Goal: Information Seeking & Learning: Learn about a topic

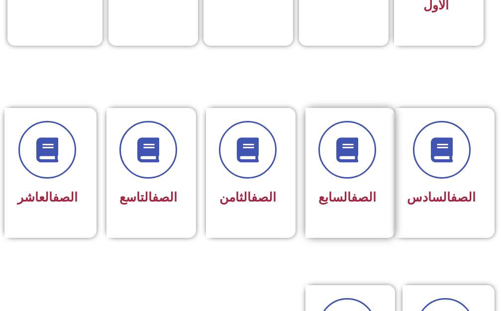
scroll to position [398, 0]
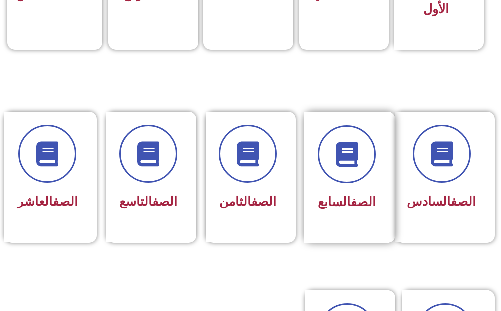
click at [349, 210] on div "الصف السابع" at bounding box center [347, 202] width 58 height 24
click at [344, 184] on div "الصف السابع" at bounding box center [347, 169] width 58 height 89
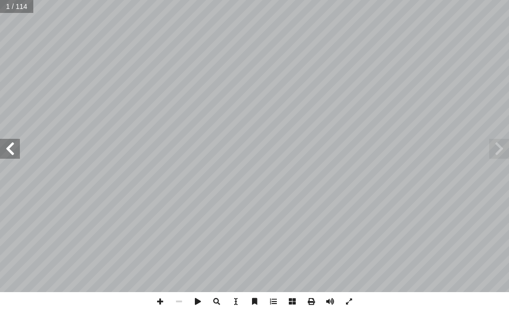
click at [2, 149] on span at bounding box center [10, 149] width 20 height 20
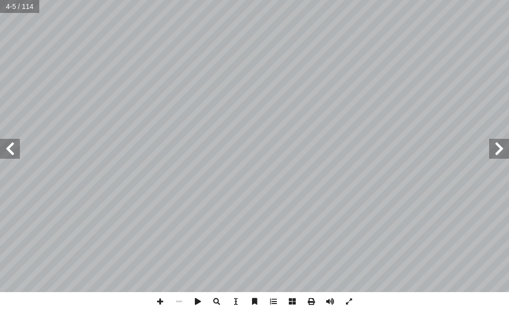
click at [2, 149] on span at bounding box center [10, 149] width 20 height 20
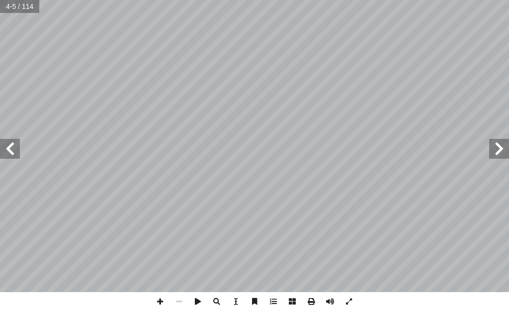
click at [2, 149] on span at bounding box center [10, 149] width 20 height 20
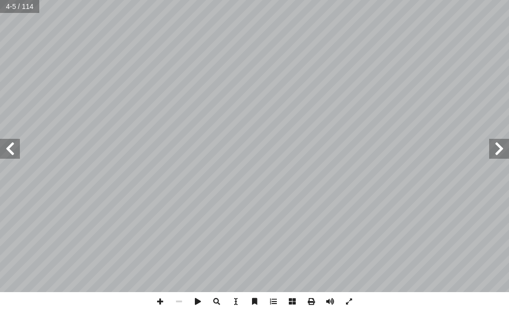
click at [2, 149] on span at bounding box center [10, 149] width 20 height 20
click at [3, 157] on span at bounding box center [10, 149] width 20 height 20
click at [3, 155] on span at bounding box center [10, 149] width 20 height 20
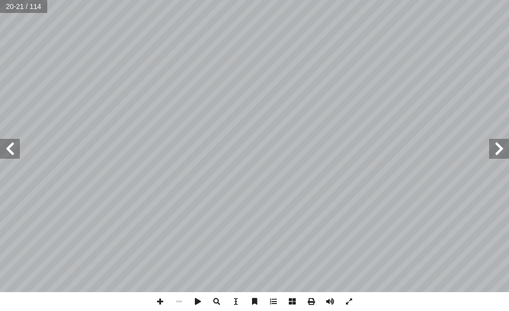
click at [3, 155] on span at bounding box center [10, 149] width 20 height 20
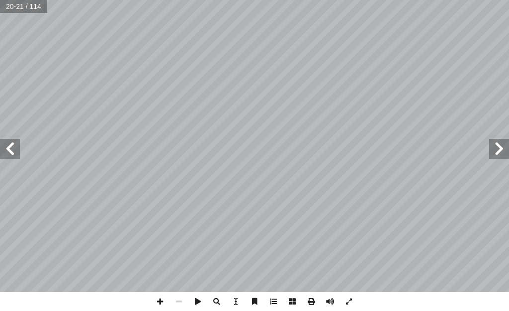
click at [3, 155] on span at bounding box center [10, 149] width 20 height 20
click at [2, 154] on span at bounding box center [10, 149] width 20 height 20
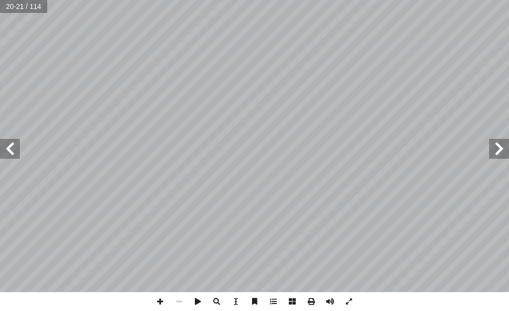
click at [1, 153] on span at bounding box center [10, 149] width 20 height 20
click at [1, 152] on span at bounding box center [10, 149] width 20 height 20
click at [2, 153] on span at bounding box center [10, 149] width 20 height 20
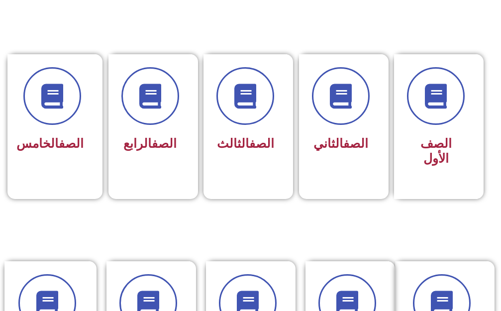
scroll to position [448, 0]
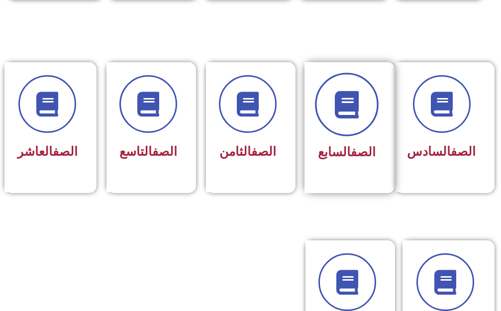
click at [331, 101] on span at bounding box center [347, 105] width 64 height 64
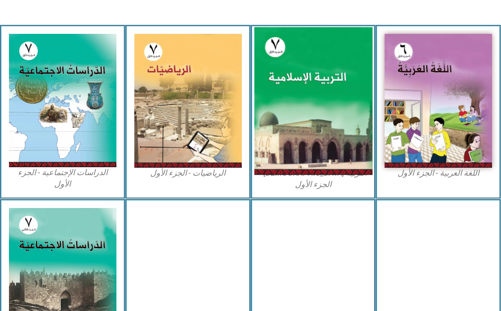
scroll to position [339, 0]
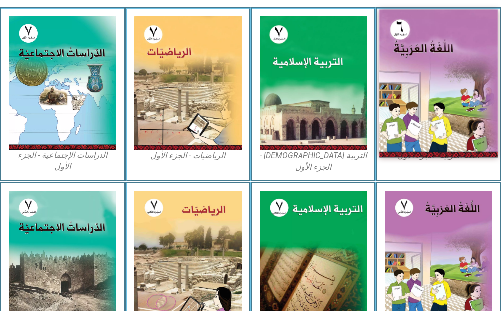
click at [466, 126] on img at bounding box center [438, 83] width 118 height 148
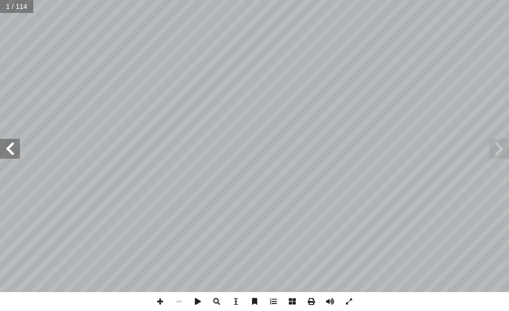
click at [5, 155] on span at bounding box center [10, 149] width 20 height 20
click at [16, 152] on span at bounding box center [10, 149] width 20 height 20
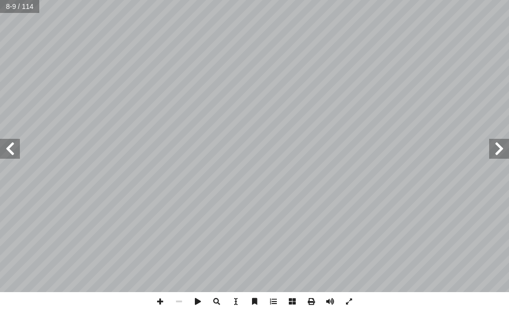
click at [16, 152] on span at bounding box center [10, 149] width 20 height 20
click at [17, 151] on span at bounding box center [10, 149] width 20 height 20
click at [12, 154] on span at bounding box center [10, 149] width 20 height 20
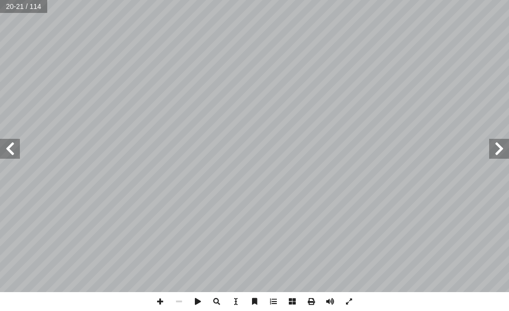
click at [15, 156] on span at bounding box center [10, 149] width 20 height 20
click at [504, 150] on span at bounding box center [499, 149] width 20 height 20
click at [503, 147] on span at bounding box center [499, 149] width 20 height 20
click at [502, 151] on span at bounding box center [499, 149] width 20 height 20
click at [8, 149] on span at bounding box center [10, 149] width 20 height 20
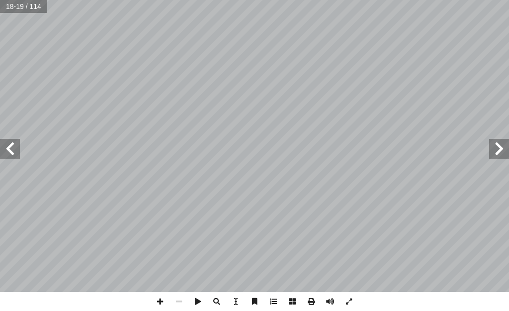
click at [8, 149] on span at bounding box center [10, 149] width 20 height 20
click at [11, 152] on span at bounding box center [10, 149] width 20 height 20
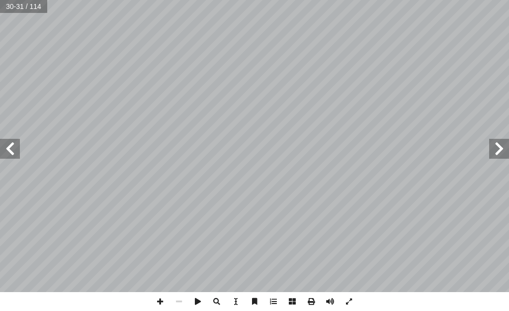
click at [11, 152] on span at bounding box center [10, 149] width 20 height 20
click at [11, 153] on span at bounding box center [10, 149] width 20 height 20
click at [11, 154] on span at bounding box center [10, 149] width 20 height 20
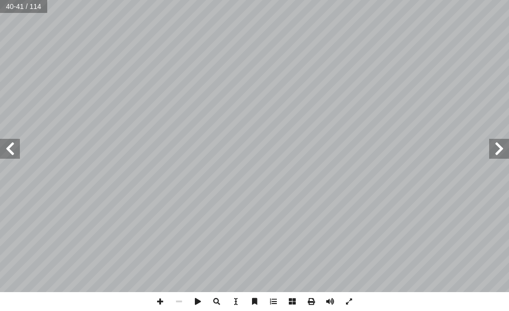
click at [7, 153] on span at bounding box center [10, 149] width 20 height 20
click at [160, 301] on span at bounding box center [160, 301] width 19 height 19
click at [11, 153] on span at bounding box center [10, 149] width 20 height 20
click at [490, 145] on span at bounding box center [499, 149] width 20 height 20
click at [378, 67] on html "الصفحة الرئيسية الصف الأول الصف الثاني الصف الثالث الصف الرابع الصف الخامس الصف…" at bounding box center [254, 33] width 509 height 67
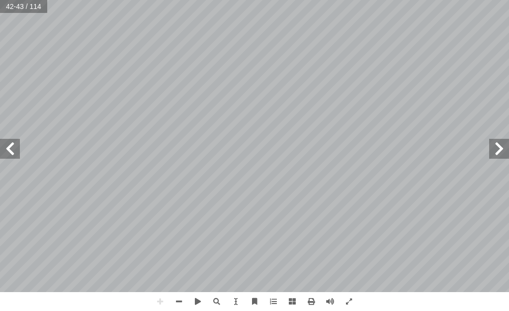
click at [8, 142] on span at bounding box center [10, 149] width 20 height 20
click at [503, 147] on span at bounding box center [499, 149] width 20 height 20
click at [178, 298] on span at bounding box center [179, 301] width 19 height 19
